Goal: Information Seeking & Learning: Learn about a topic

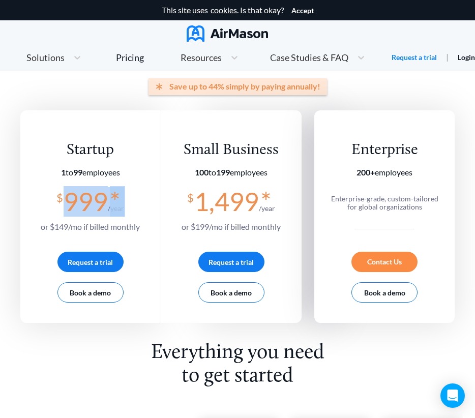
drag, startPoint x: 0, startPoint y: 0, endPoint x: 134, endPoint y: 201, distance: 241.3
click at [134, 201] on div "Startup 1 to 99 employees $ 999 * /year or $ 149 /mo if billed monthly Request …" at bounding box center [90, 216] width 141 height 213
click at [134, 201] on section "$ 999 * /year or $ 149 /mo if billed monthly" at bounding box center [90, 210] width 99 height 46
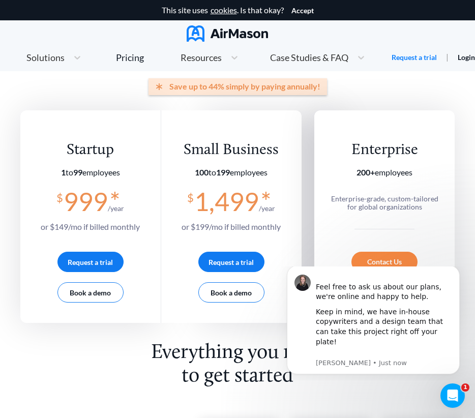
click at [284, 56] on span "Case Studies & FAQ" at bounding box center [309, 57] width 78 height 9
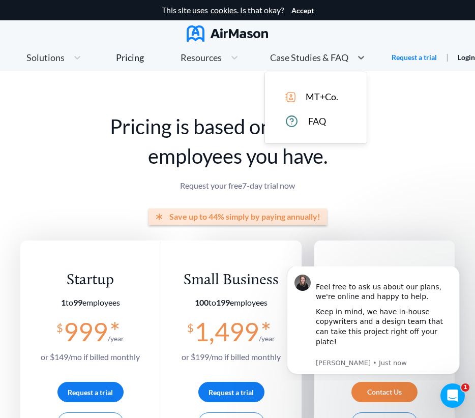
click at [316, 97] on span "MT+Co." at bounding box center [322, 97] width 33 height 11
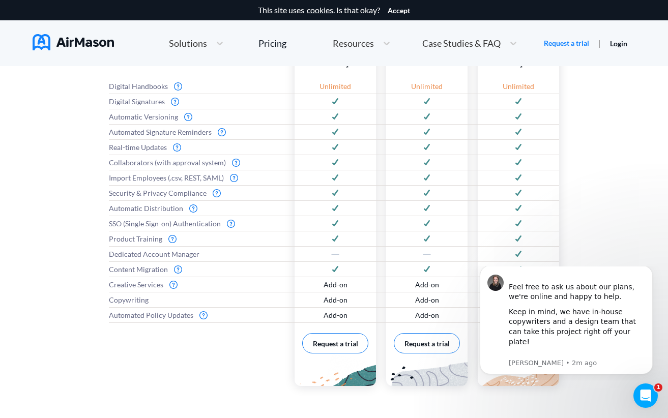
scroll to position [505, 0]
